Goal: Information Seeking & Learning: Find specific fact

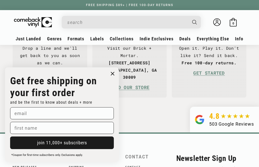
scroll to position [1095, 0]
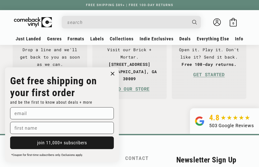
click at [113, 71] on circle "Close dialog" at bounding box center [112, 73] width 7 height 7
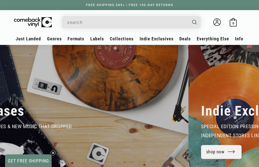
scroll to position [0, 0]
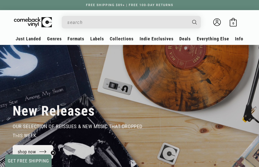
click at [97, 64] on link "FAQs" at bounding box center [129, 63] width 76 height 9
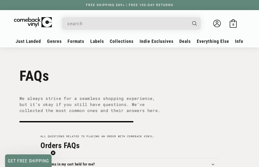
click at [120, 27] on input "When autocomplete results are available use up and down arrows to review and en…" at bounding box center [127, 23] width 120 height 10
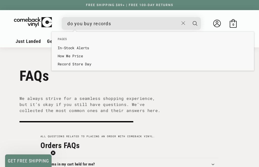
type input "do you buy records"
click at [195, 23] on button "Search" at bounding box center [195, 23] width 13 height 13
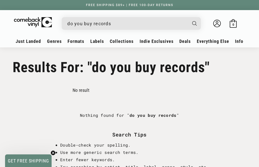
click at [151, 26] on input "do you buy records" at bounding box center [127, 23] width 120 height 10
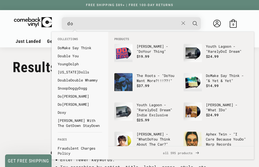
type input "d"
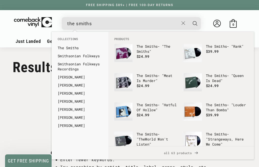
type input "the smiths"
click at [195, 23] on button "Search" at bounding box center [195, 23] width 13 height 13
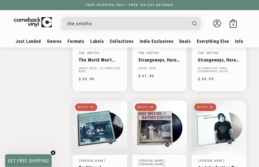
scroll to position [646, 0]
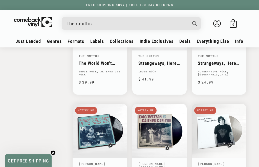
click at [161, 24] on input "the smiths" at bounding box center [127, 23] width 120 height 10
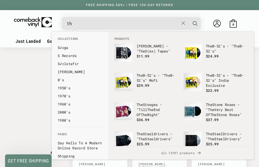
type input "t"
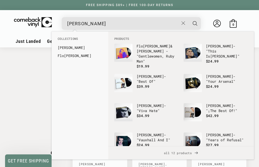
type input "morrissey"
click at [195, 23] on button "Search" at bounding box center [195, 23] width 13 height 13
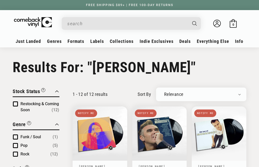
type input "[PERSON_NAME]"
